Goal: Transaction & Acquisition: Purchase product/service

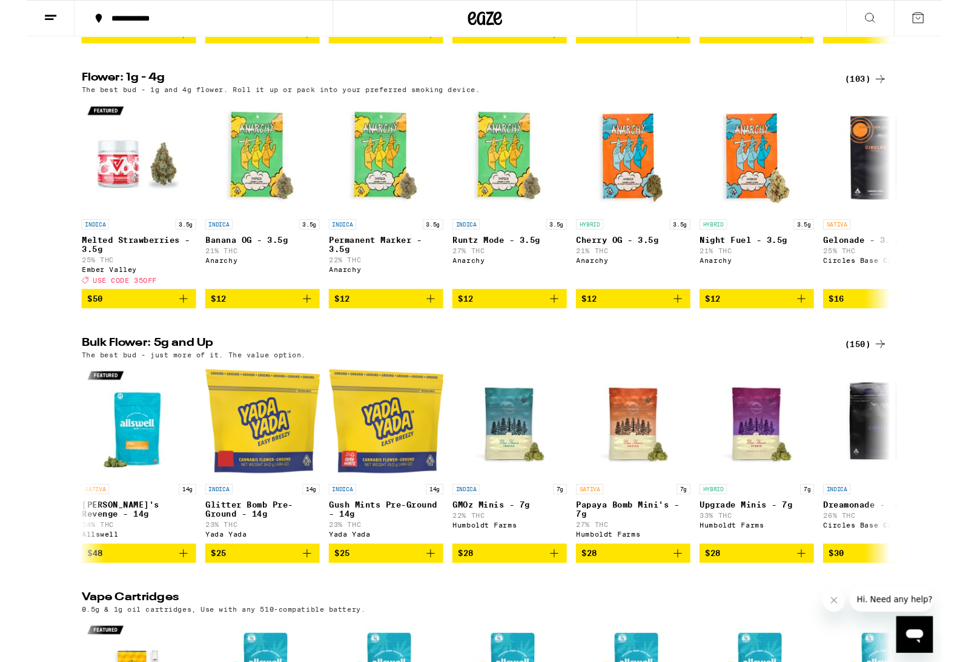
scroll to position [1532, 0]
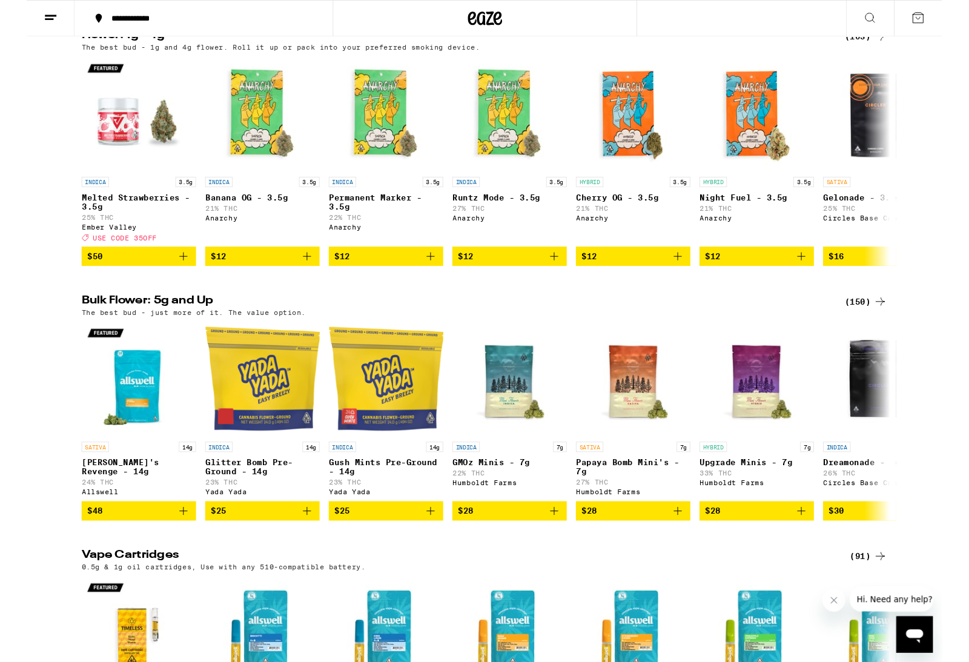
click at [906, 323] on icon at bounding box center [903, 319] width 10 height 8
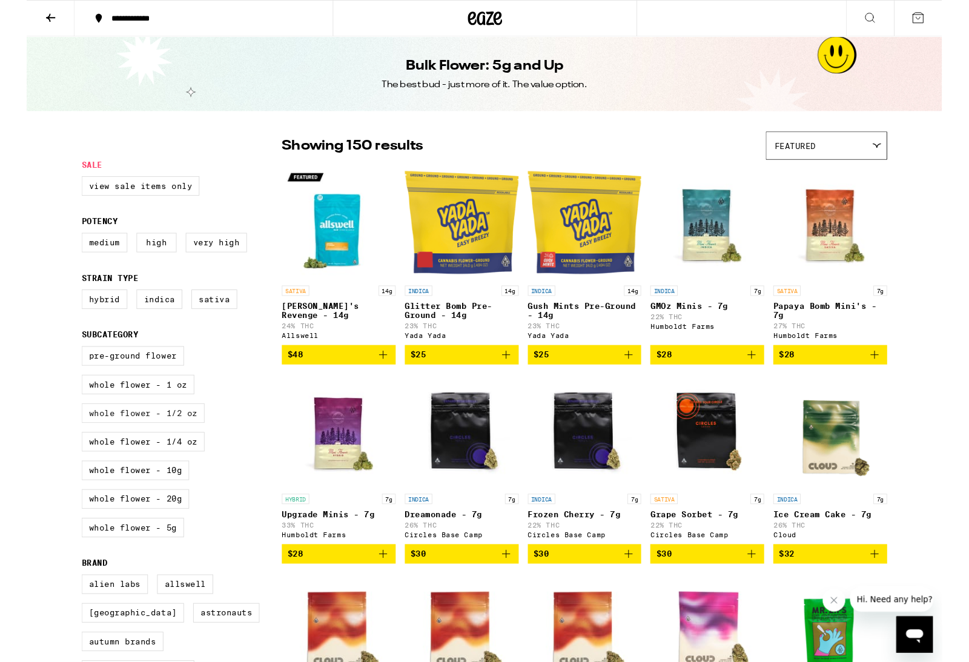
click at [134, 447] on label "Whole Flower - 1/2 oz" at bounding box center [123, 437] width 130 height 21
click at [61, 369] on input "Whole Flower - 1/2 oz" at bounding box center [61, 368] width 1 height 1
checkbox input "true"
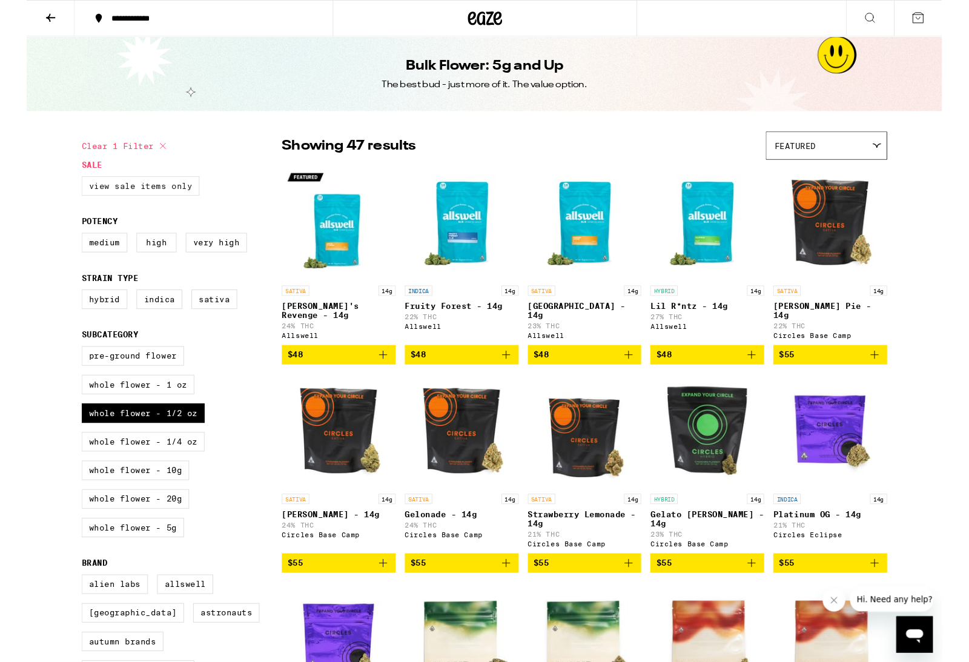
click at [130, 202] on label "View Sale Items Only" at bounding box center [120, 196] width 125 height 21
click at [61, 189] on input "View Sale Items Only" at bounding box center [61, 188] width 1 height 1
checkbox input "true"
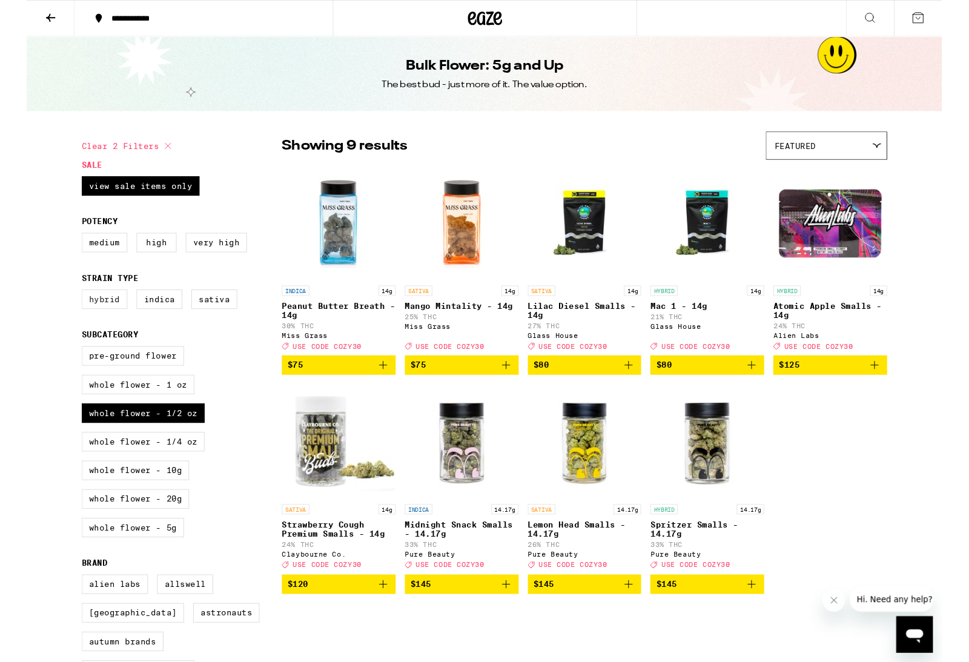
click at [88, 321] on label "Hybrid" at bounding box center [82, 316] width 48 height 21
click at [61, 309] on input "Hybrid" at bounding box center [61, 308] width 1 height 1
checkbox input "true"
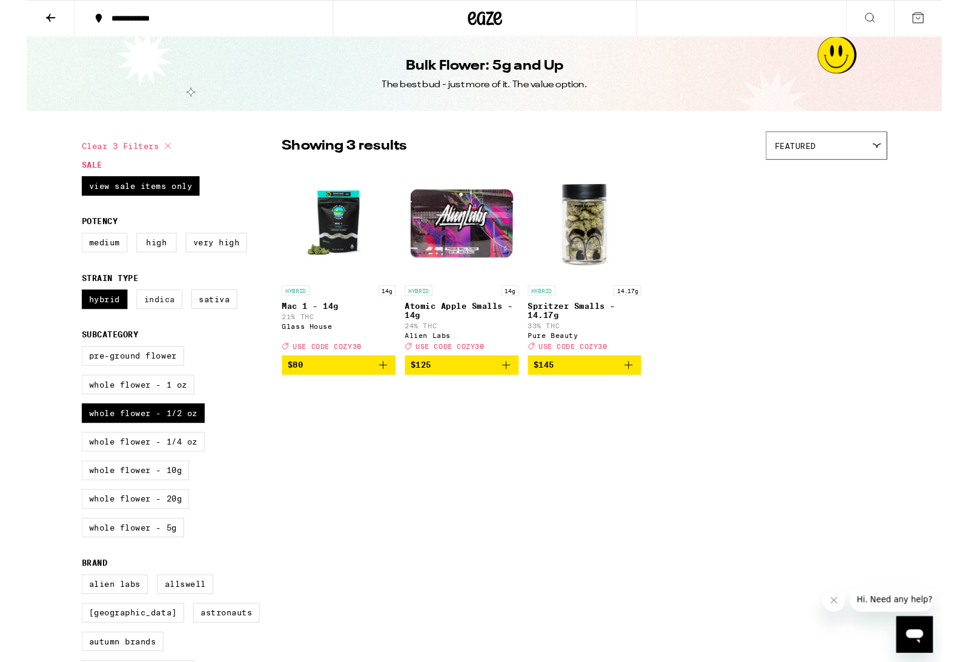
click at [139, 327] on label "Indica" at bounding box center [140, 316] width 48 height 21
click at [61, 309] on input "Indica" at bounding box center [61, 308] width 1 height 1
checkbox input "true"
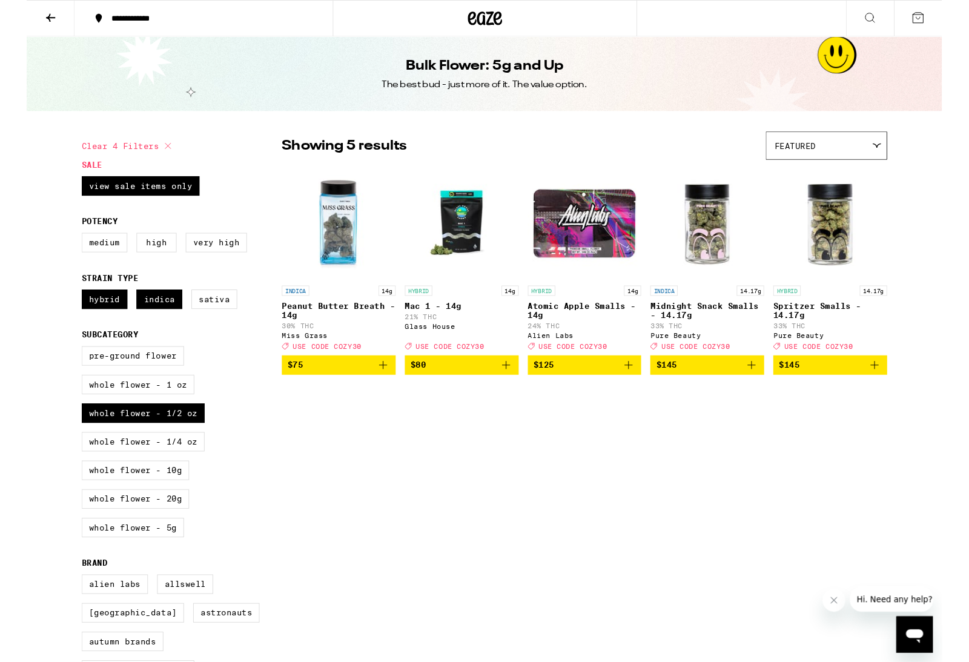
click at [507, 394] on icon "Add to bag" at bounding box center [507, 386] width 15 height 15
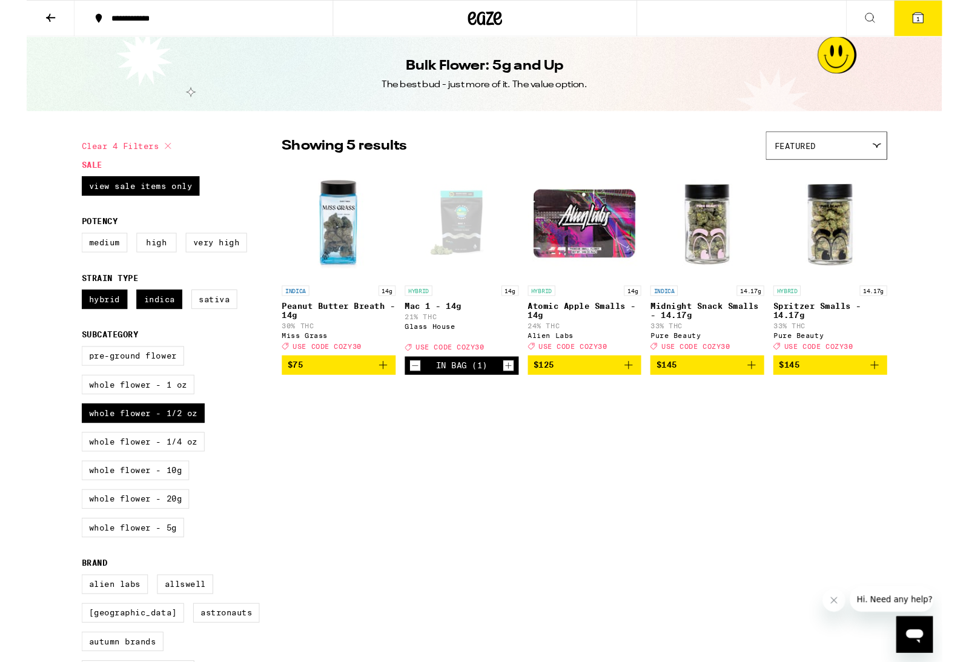
click at [384, 394] on icon "Add to bag" at bounding box center [377, 386] width 15 height 15
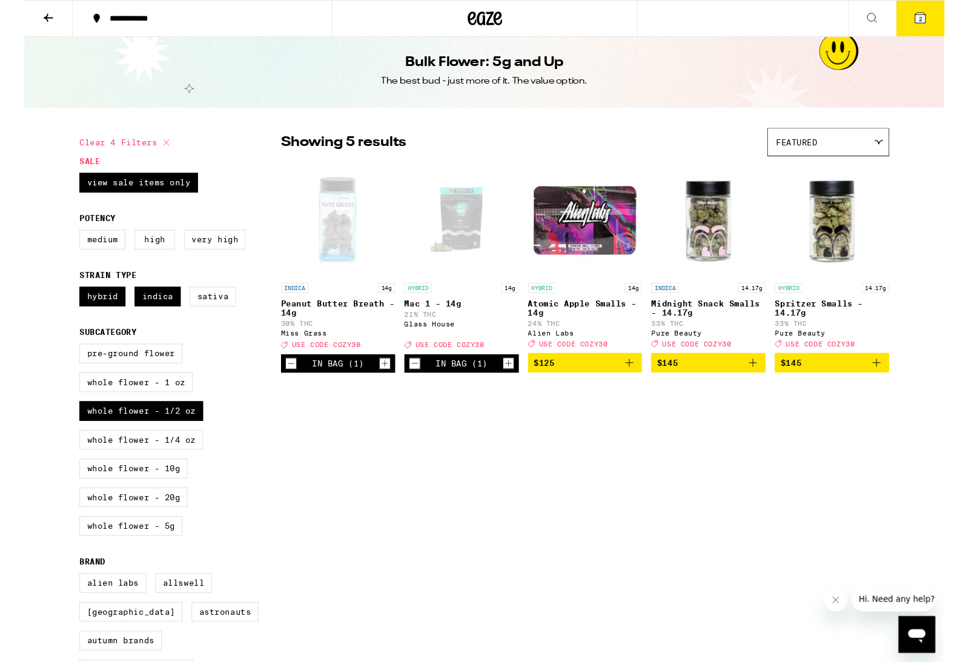
scroll to position [1, 0]
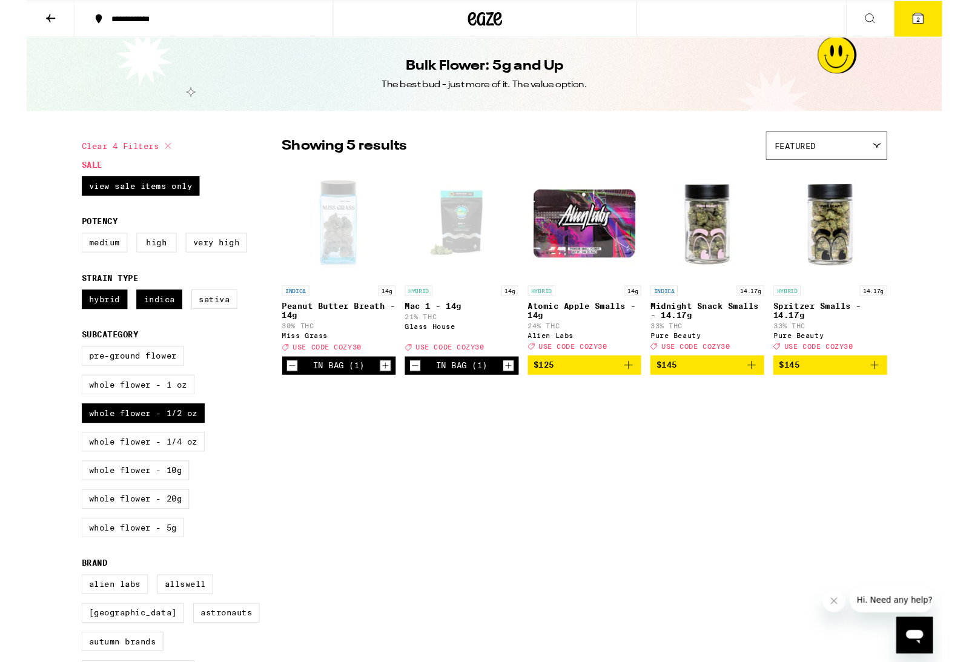
click at [934, 25] on button "2" at bounding box center [943, 20] width 51 height 38
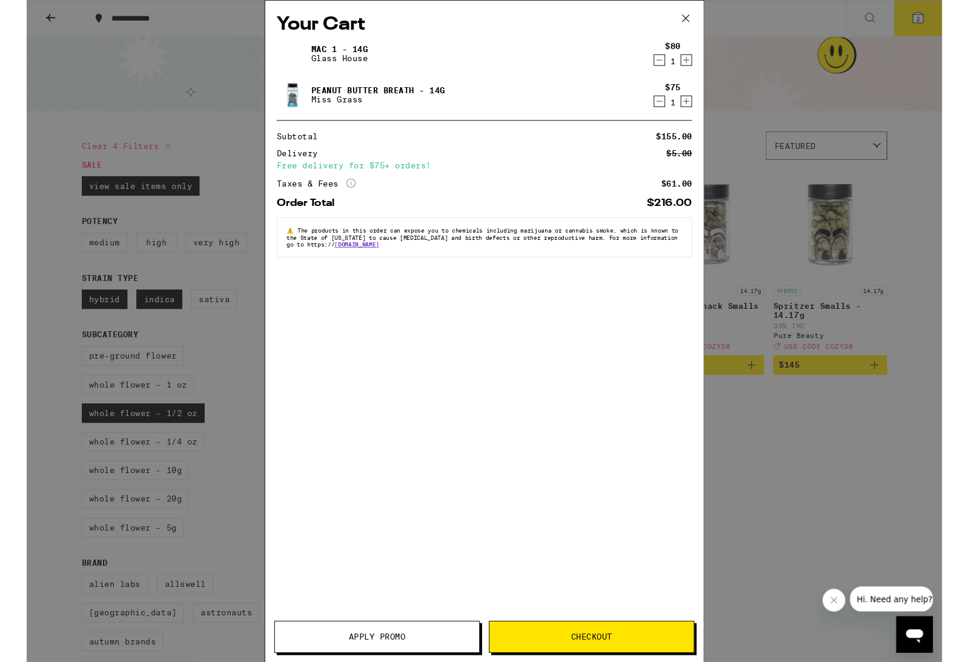
click at [348, 661] on button "Apply Promo" at bounding box center [370, 674] width 217 height 34
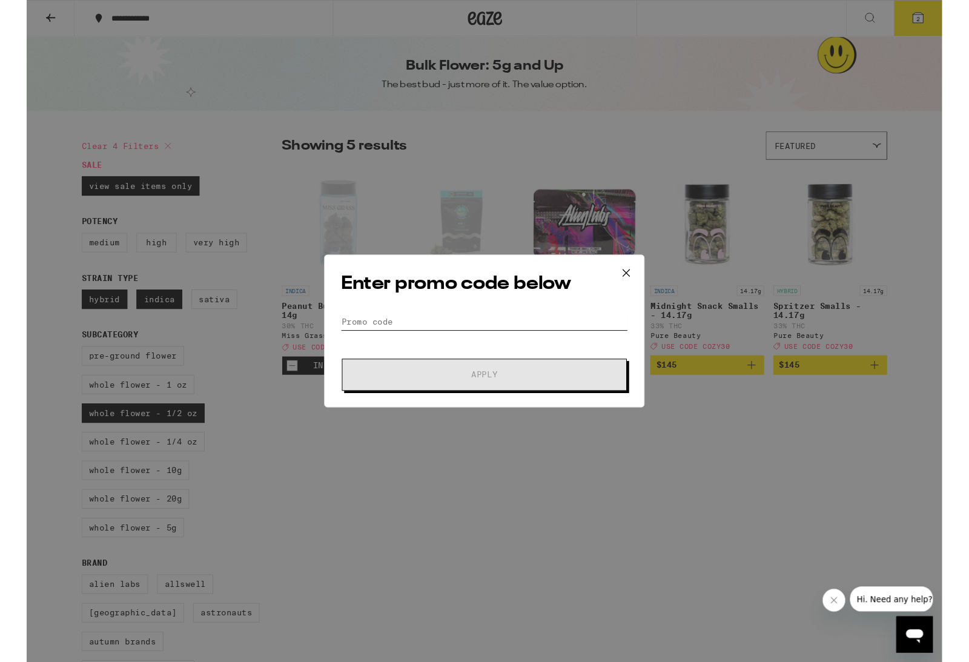
click at [506, 335] on input "Promo Code" at bounding box center [484, 340] width 304 height 18
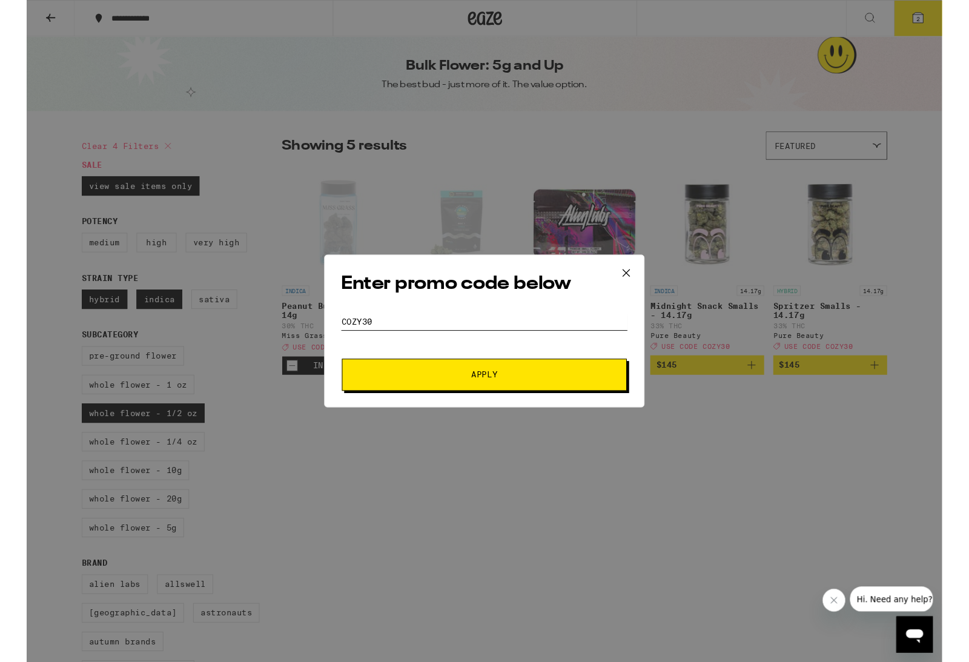
type input "cozy30"
click at [519, 396] on span "Apply" at bounding box center [484, 396] width 218 height 8
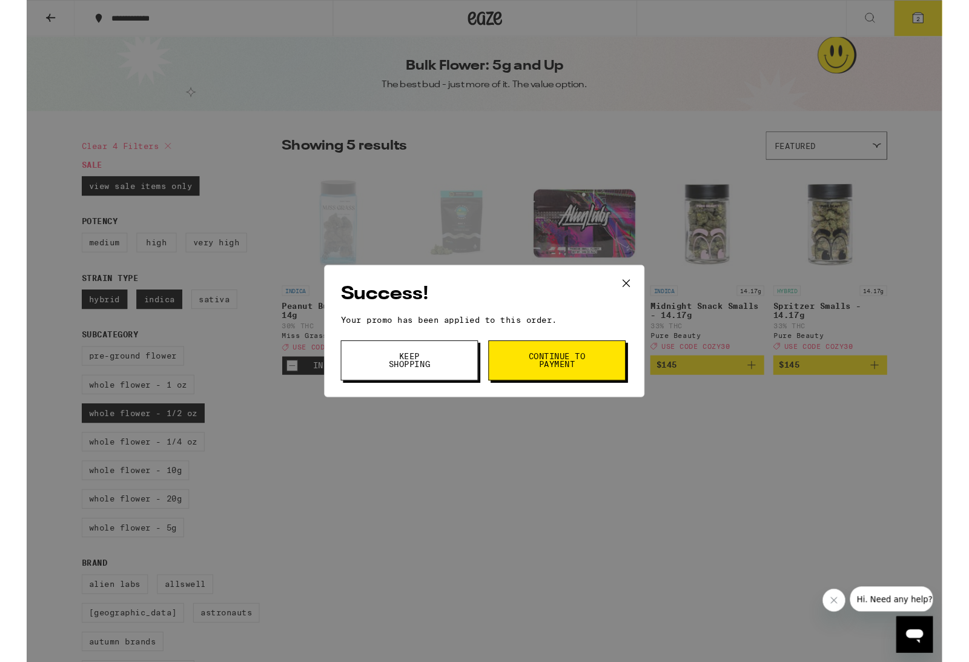
click at [561, 377] on span "Continue to payment" at bounding box center [561, 381] width 62 height 17
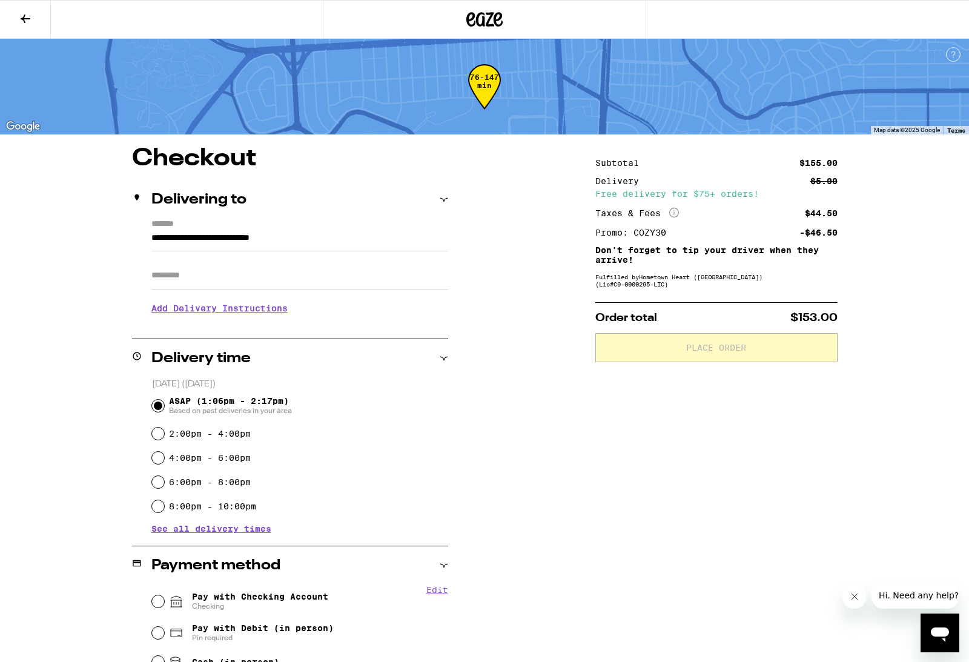
click at [153, 602] on input "Pay with Checking Account Checking" at bounding box center [158, 601] width 12 height 12
radio input "true"
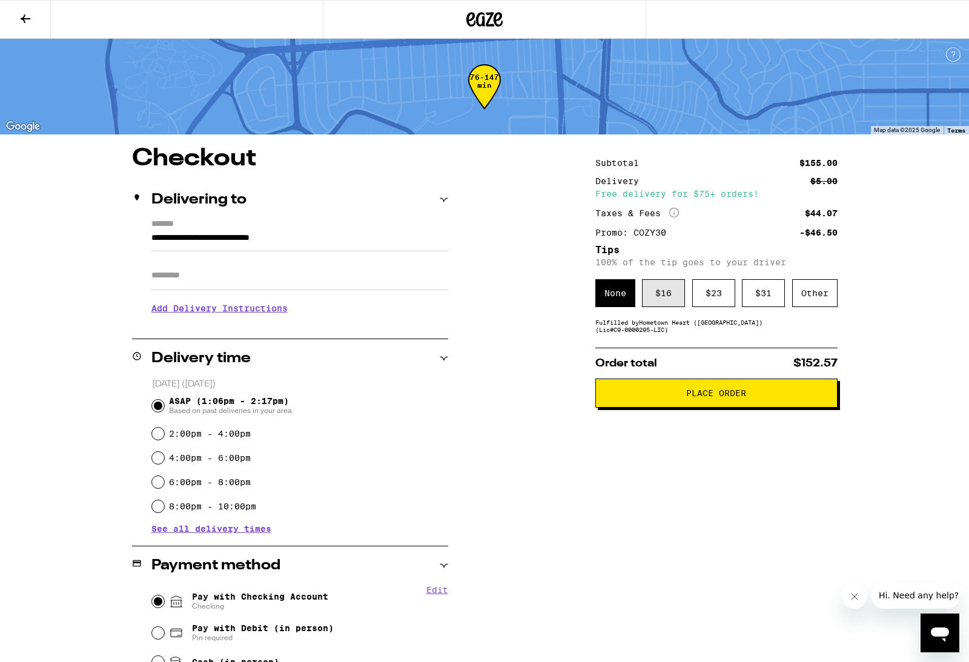
click at [675, 294] on div "$ 16" at bounding box center [663, 293] width 43 height 28
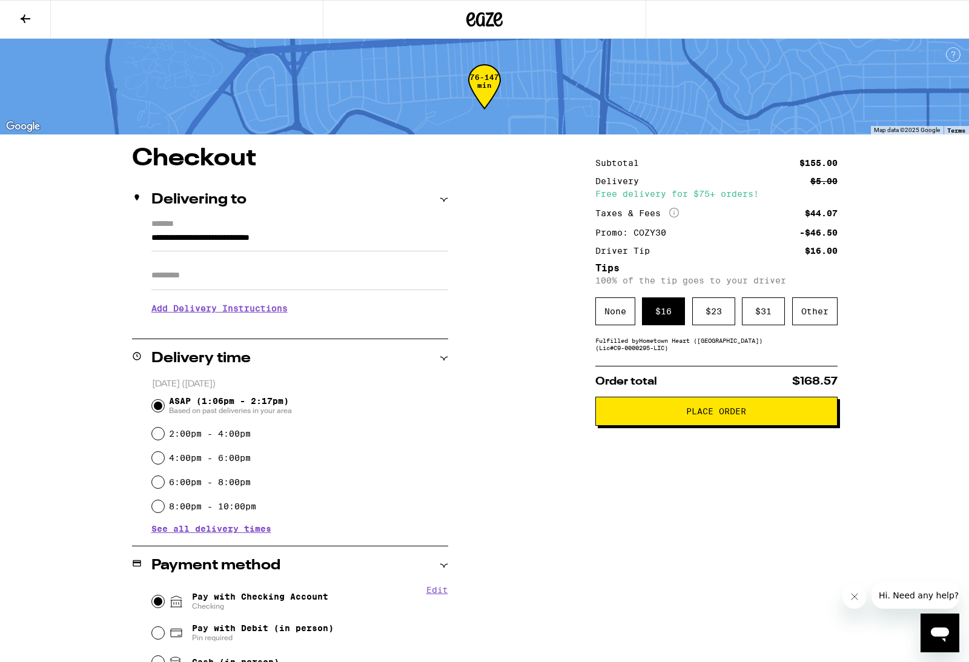
click at [702, 415] on span "Place Order" at bounding box center [716, 411] width 60 height 8
